Goal: Find specific page/section: Find specific page/section

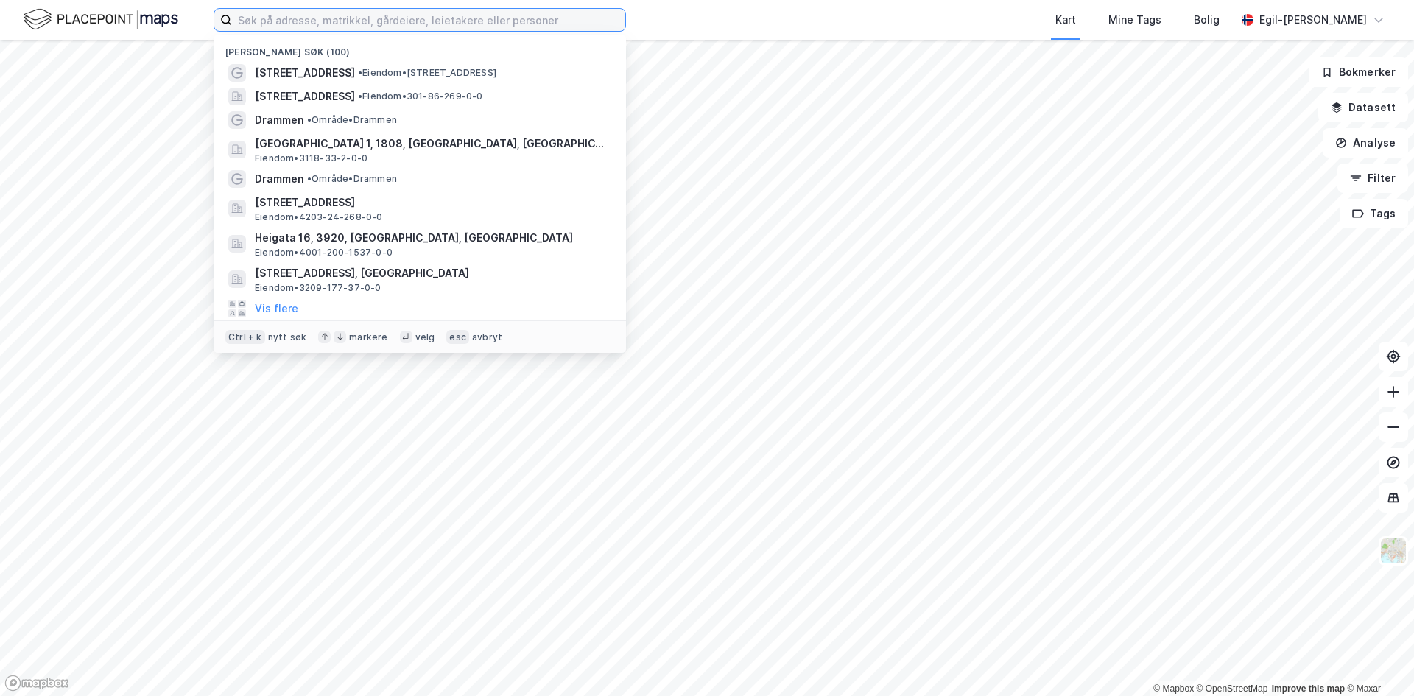
click at [300, 18] on input at bounding box center [428, 20] width 393 height 22
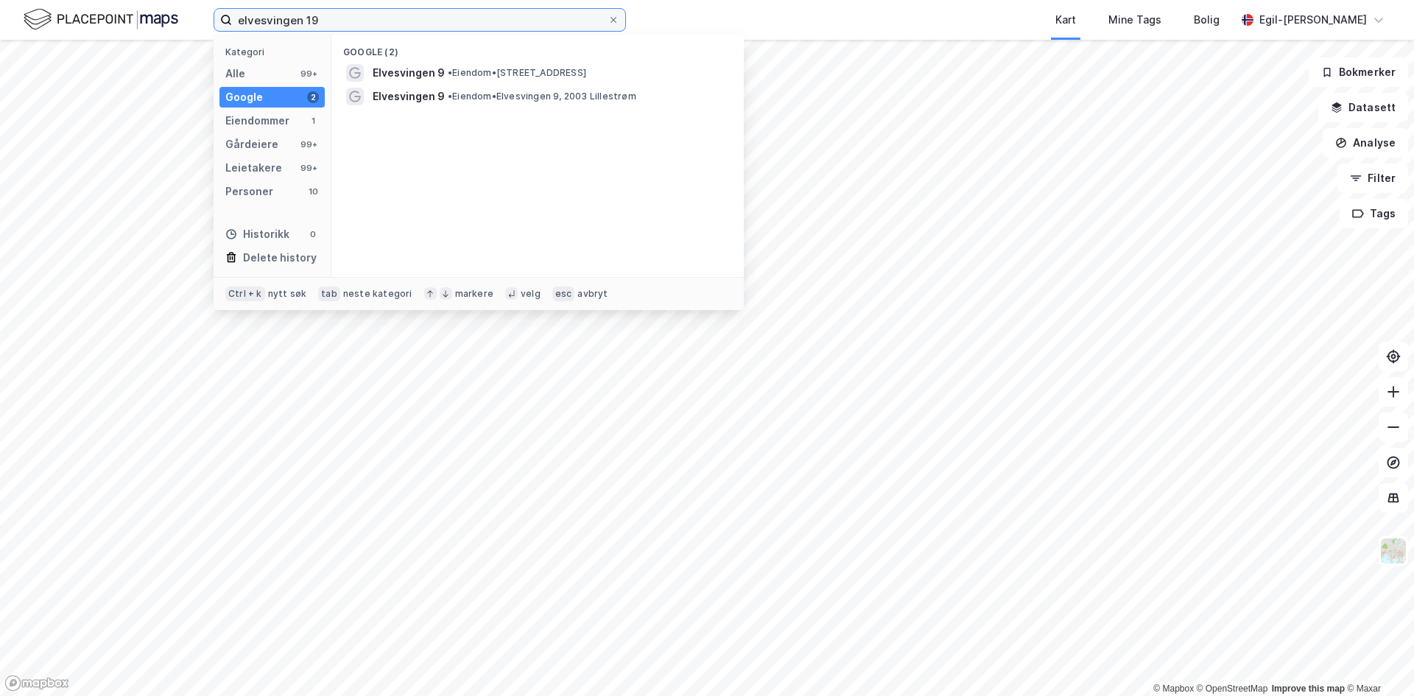
type input "elvesvingen 19"
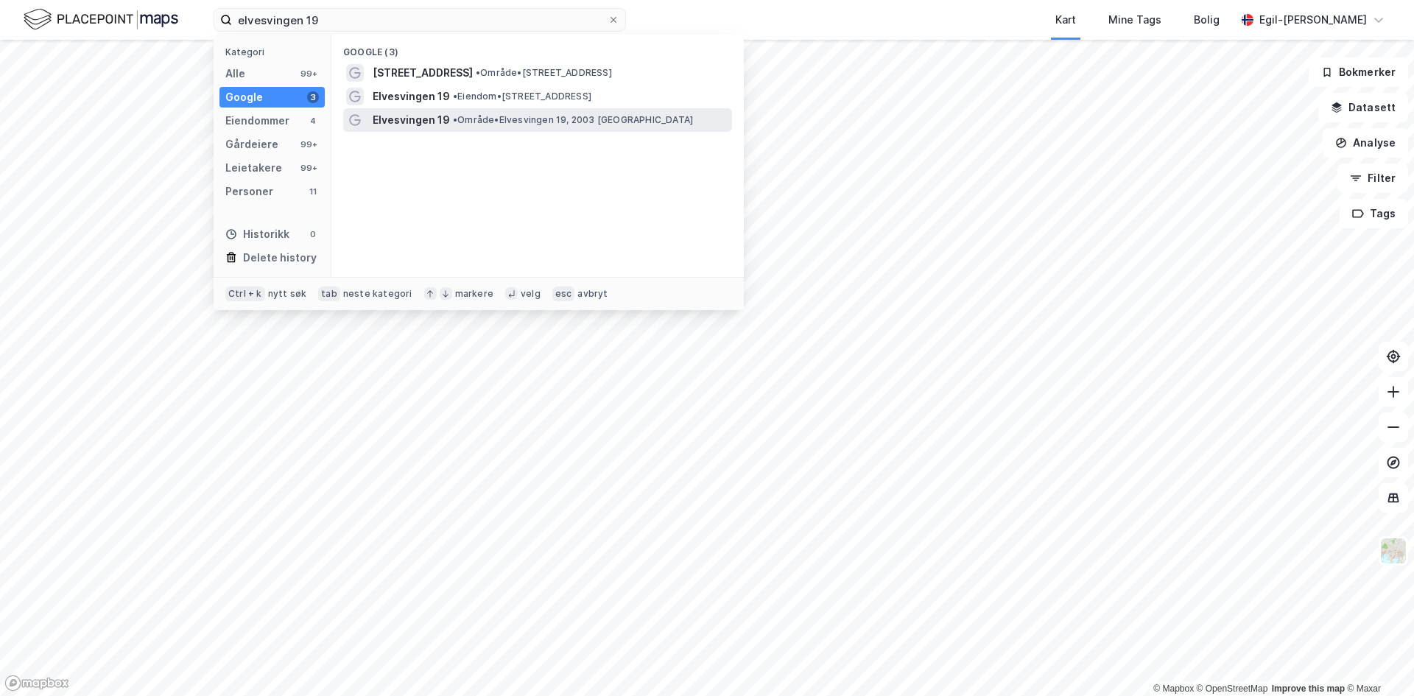
click at [398, 117] on span "Elvesvingen 19" at bounding box center [411, 120] width 77 height 18
